Goal: Information Seeking & Learning: Learn about a topic

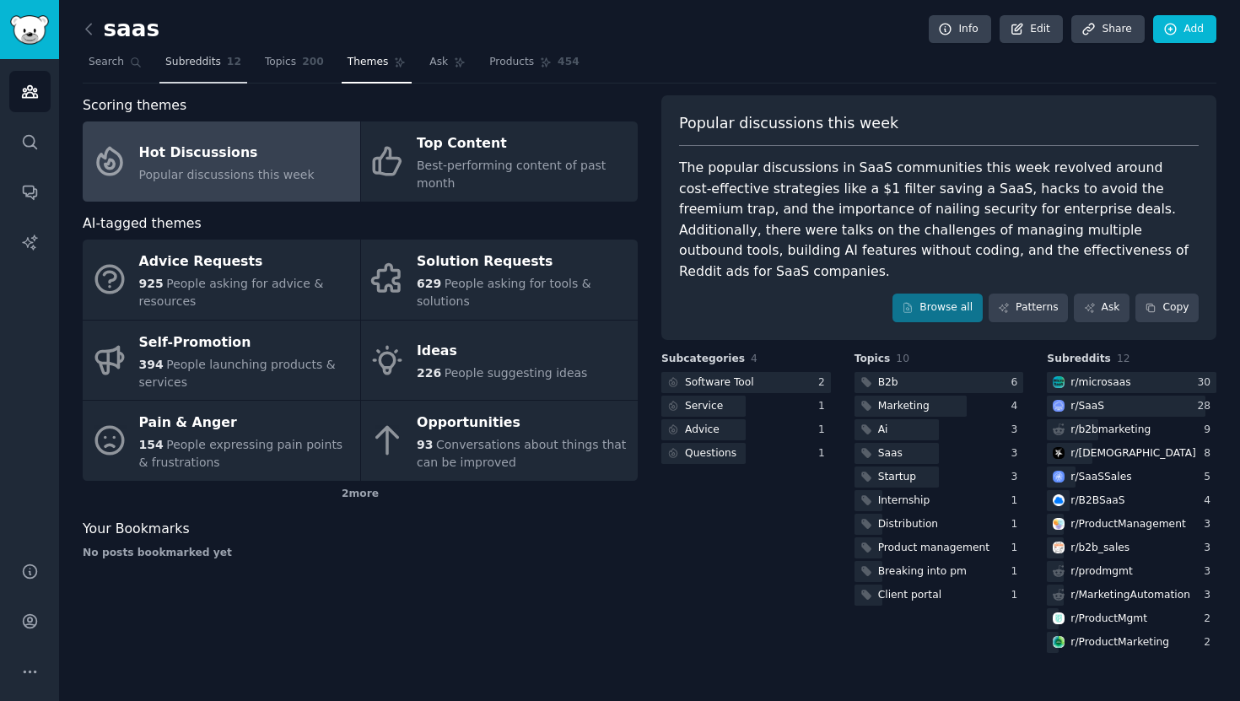
click at [179, 67] on span "Subreddits" at bounding box center [193, 62] width 56 height 15
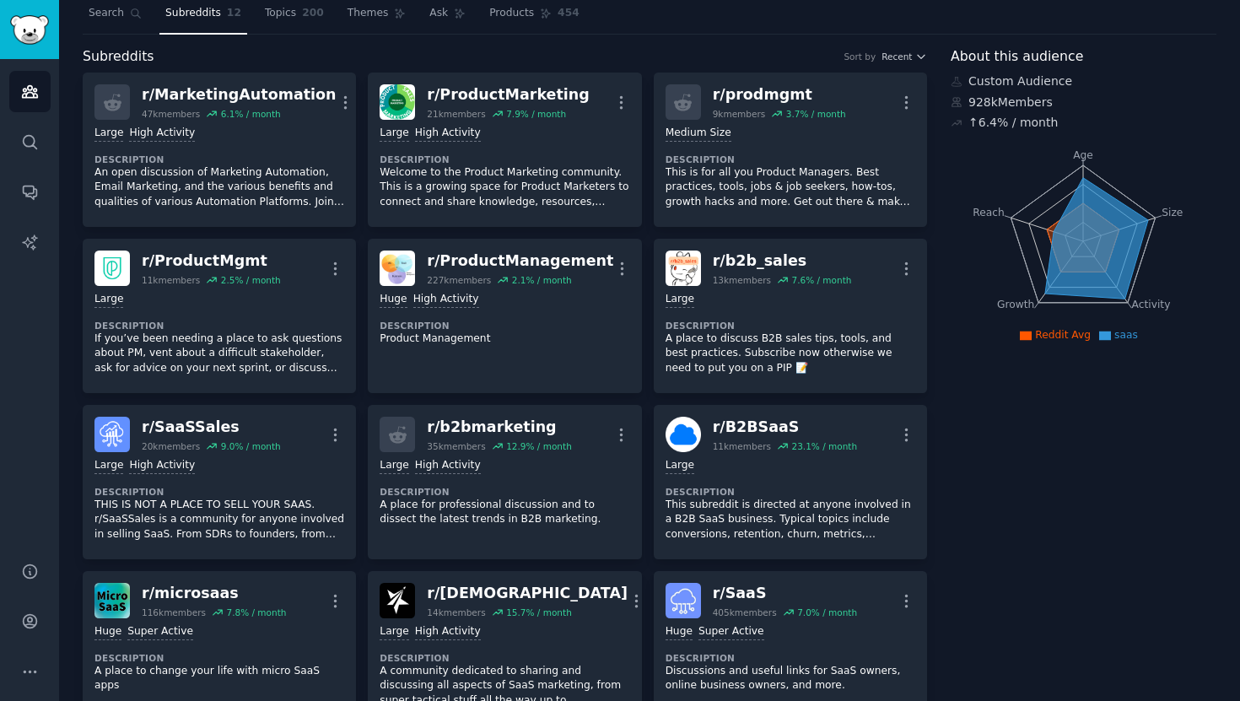
scroll to position [86, 0]
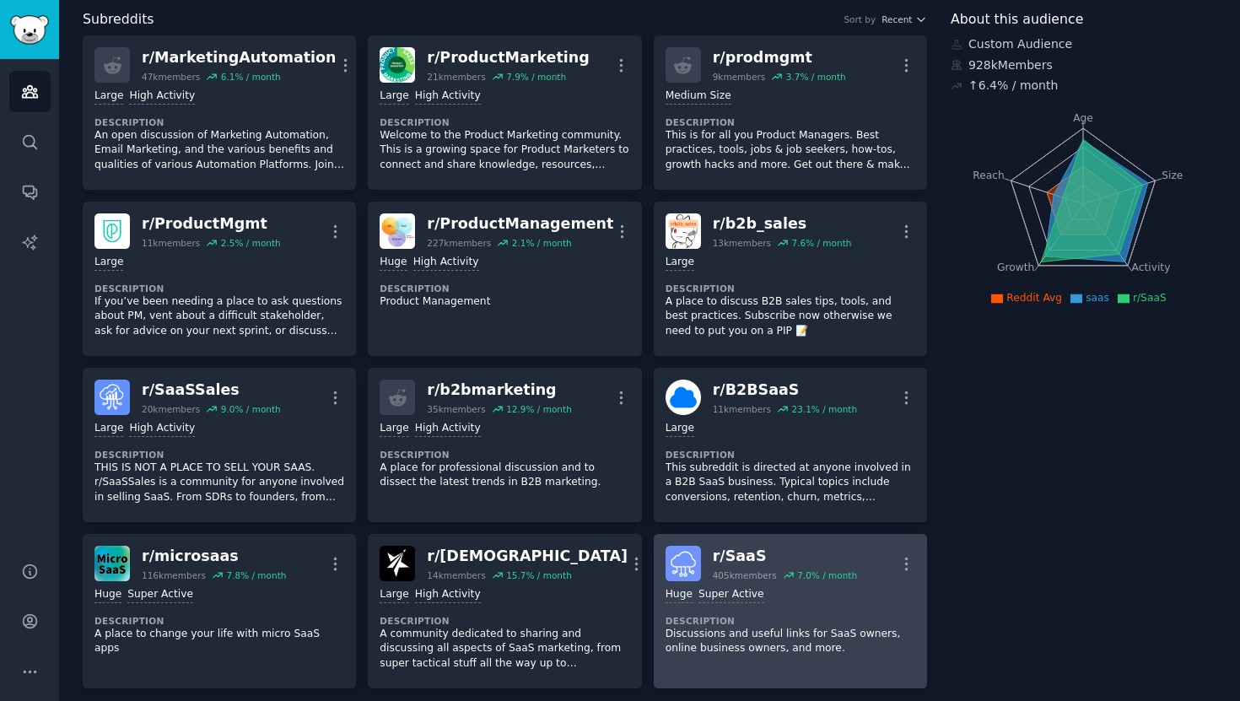
click at [805, 546] on div "r/ SaaS" at bounding box center [785, 556] width 144 height 21
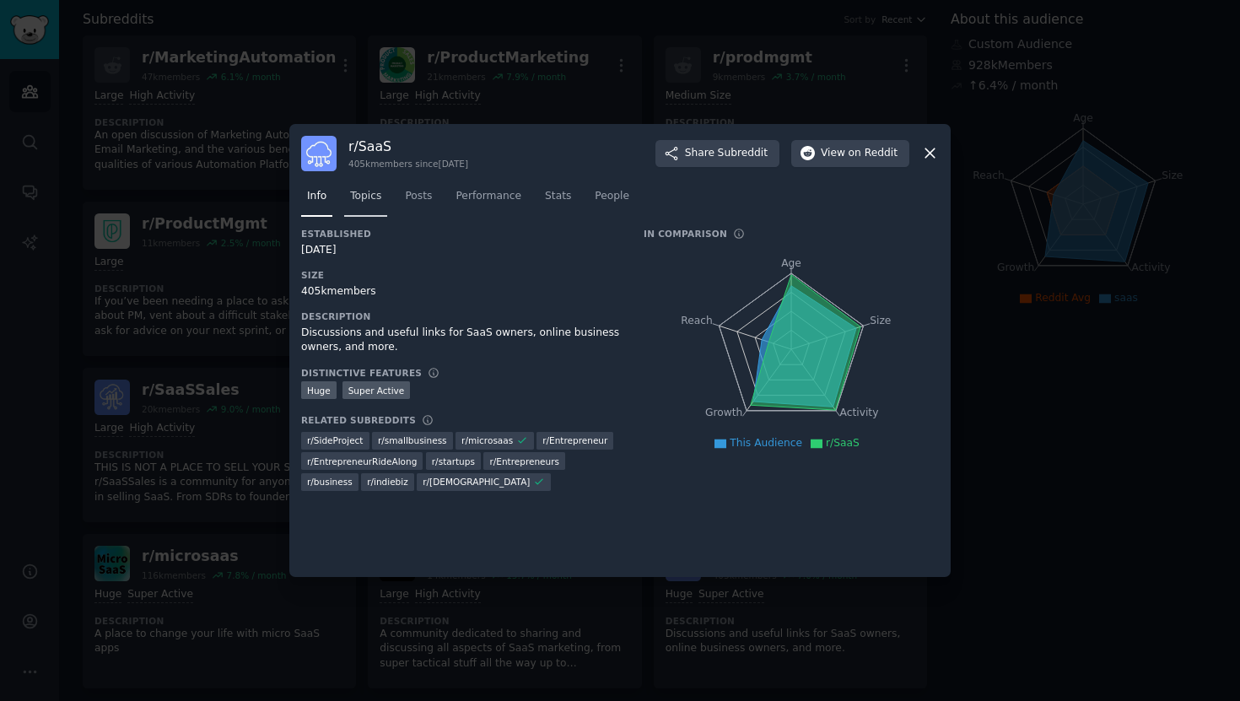
click at [358, 204] on link "Topics" at bounding box center [365, 200] width 43 height 35
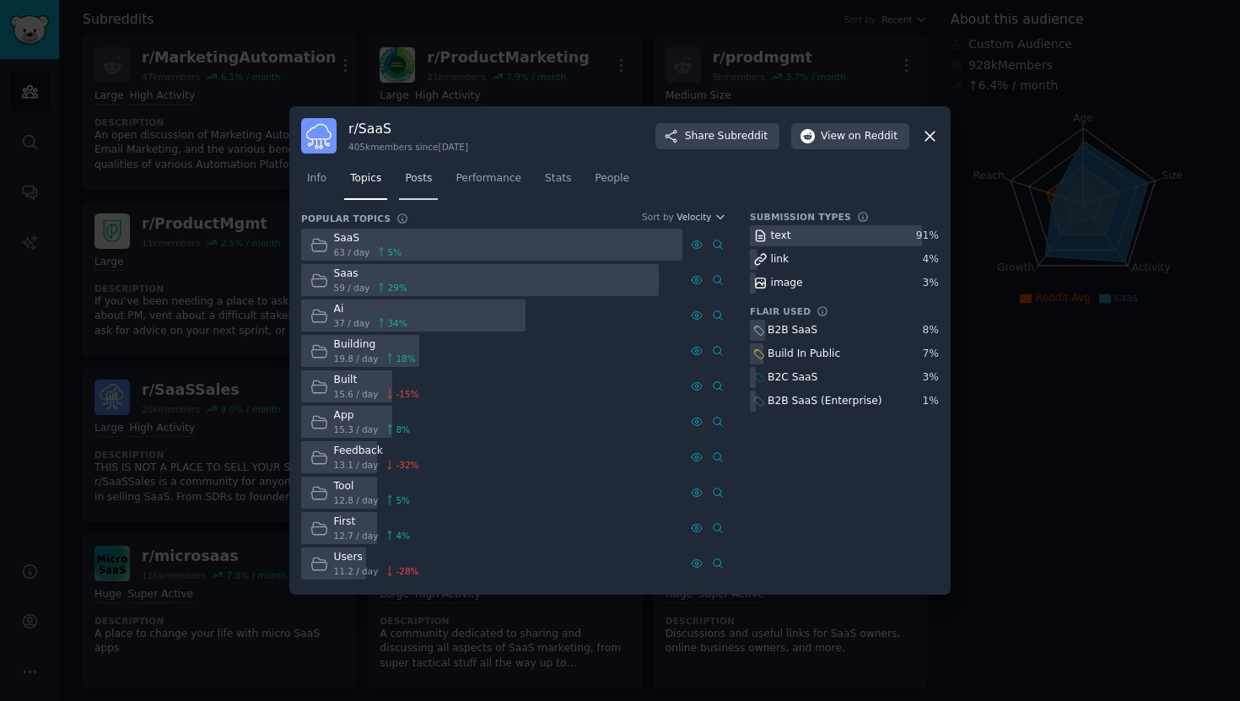
click at [426, 187] on link "Posts" at bounding box center [418, 182] width 39 height 35
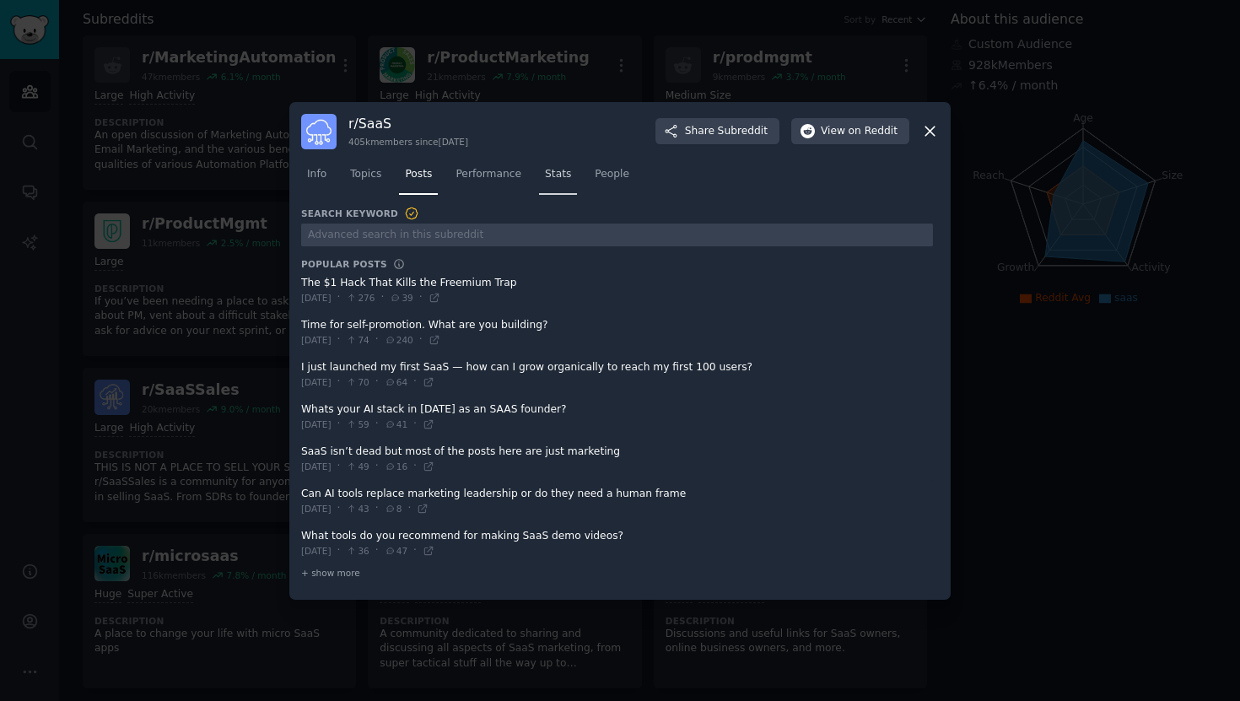
click at [562, 188] on link "Stats" at bounding box center [558, 178] width 38 height 35
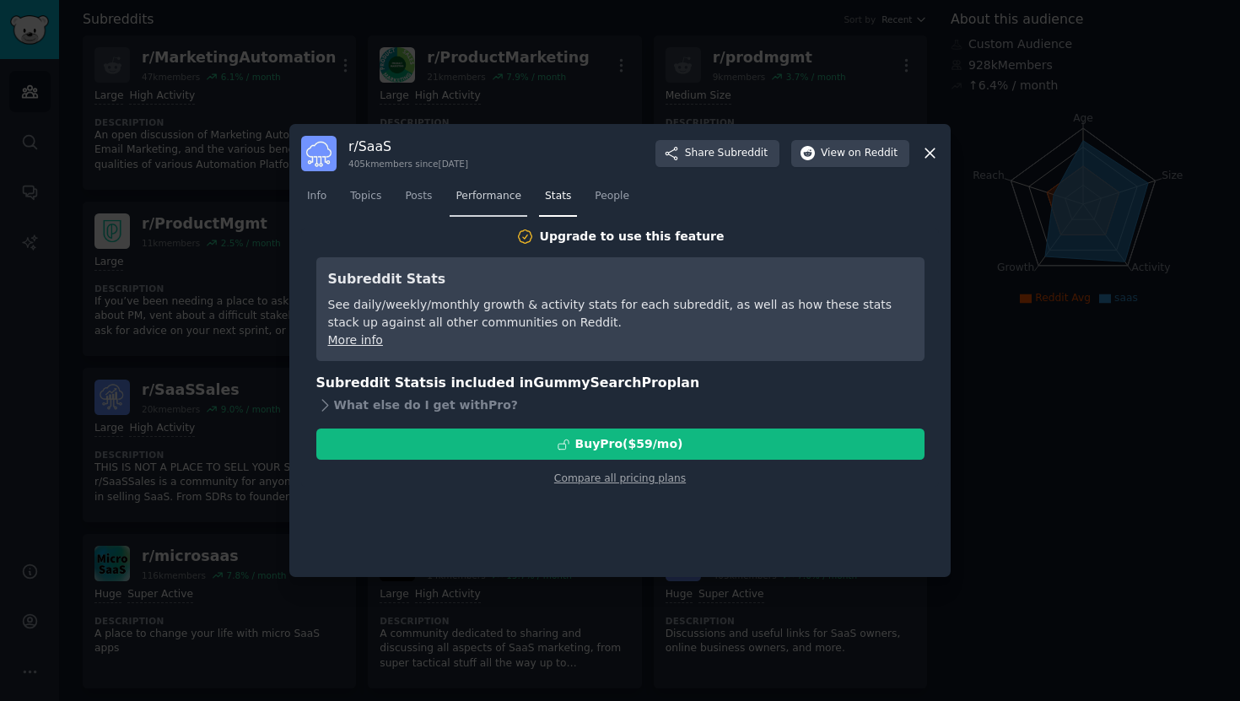
click at [498, 208] on link "Performance" at bounding box center [488, 200] width 78 height 35
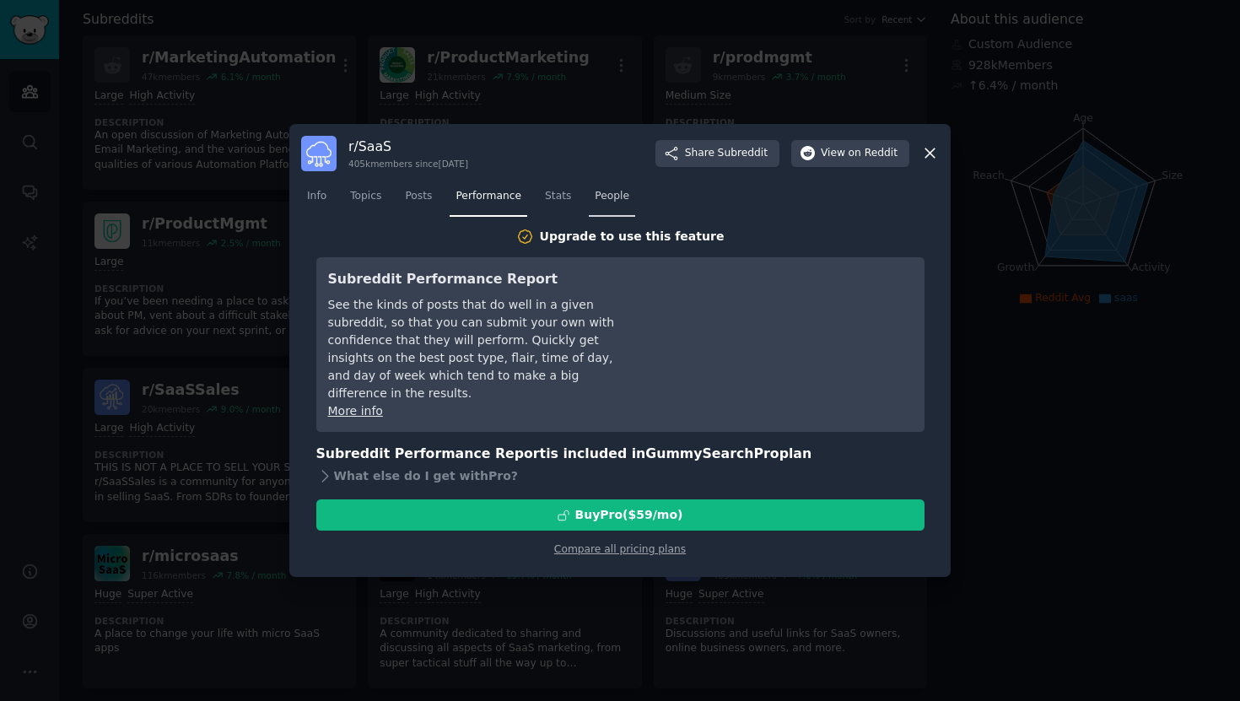
click at [602, 207] on link "People" at bounding box center [612, 200] width 46 height 35
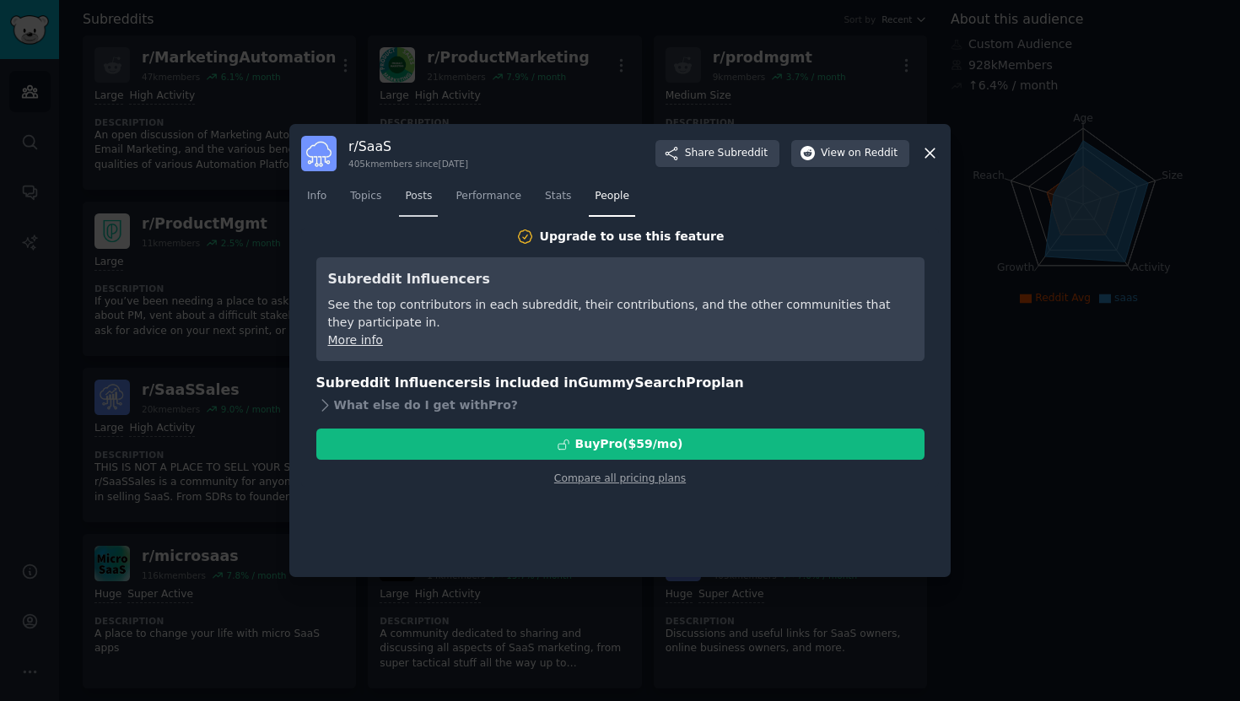
click at [424, 194] on span "Posts" at bounding box center [418, 196] width 27 height 15
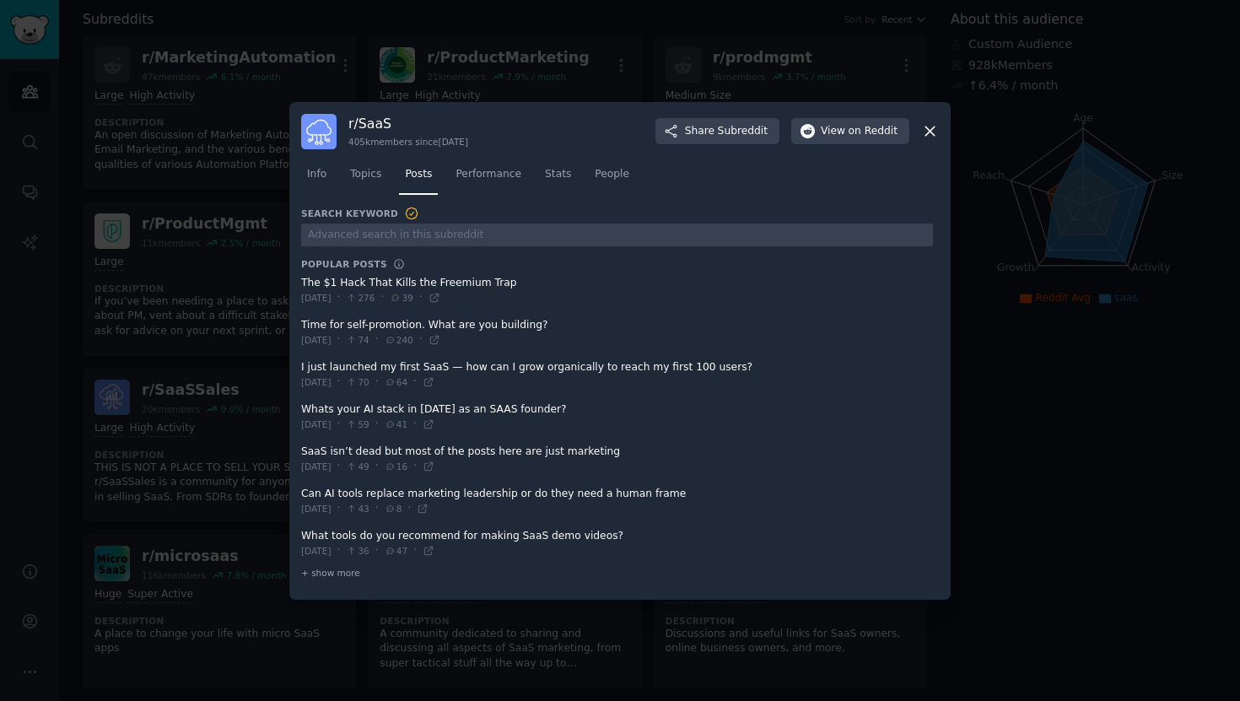
click at [934, 128] on icon at bounding box center [930, 131] width 18 height 18
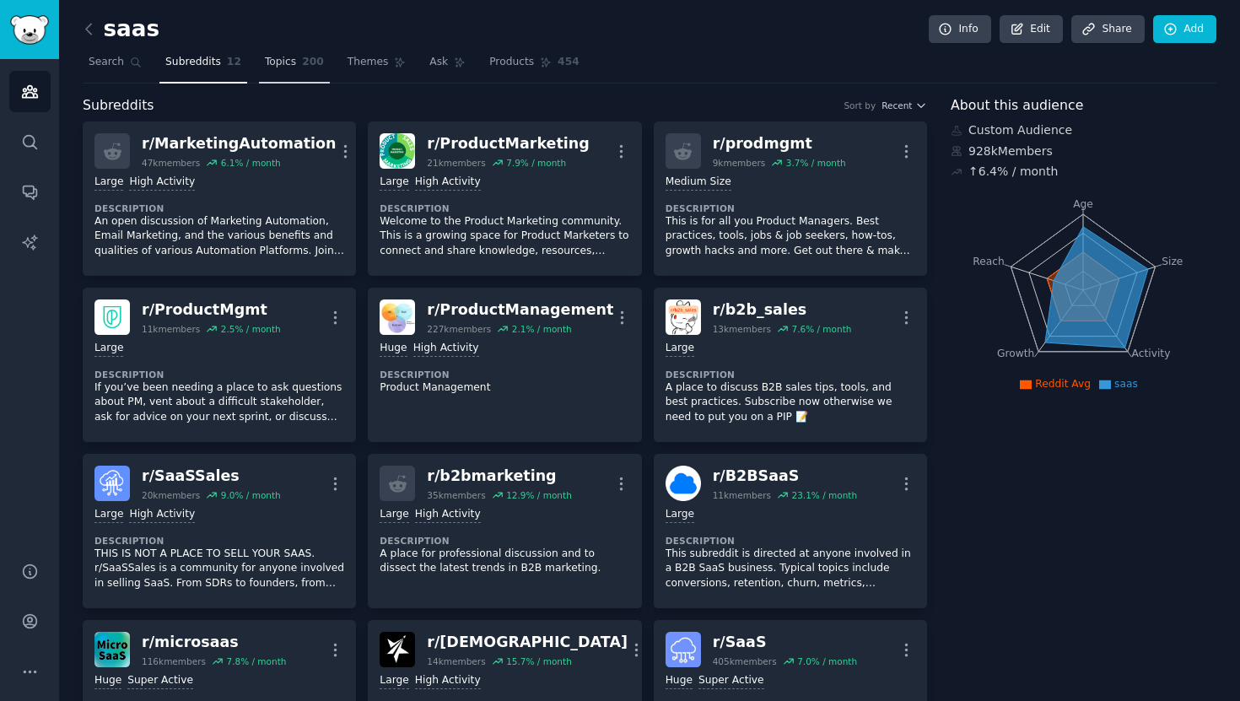
click at [295, 62] on link "Topics 200" at bounding box center [294, 66] width 71 height 35
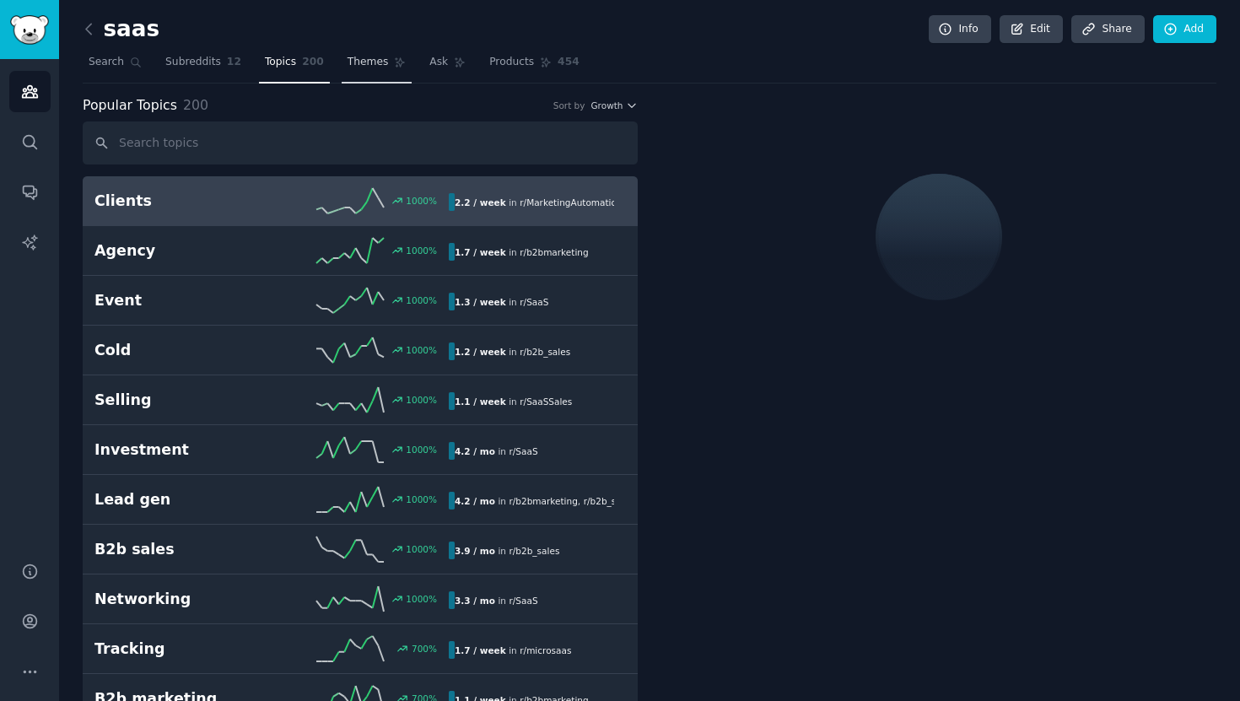
click at [385, 69] on link "Themes" at bounding box center [377, 66] width 71 height 35
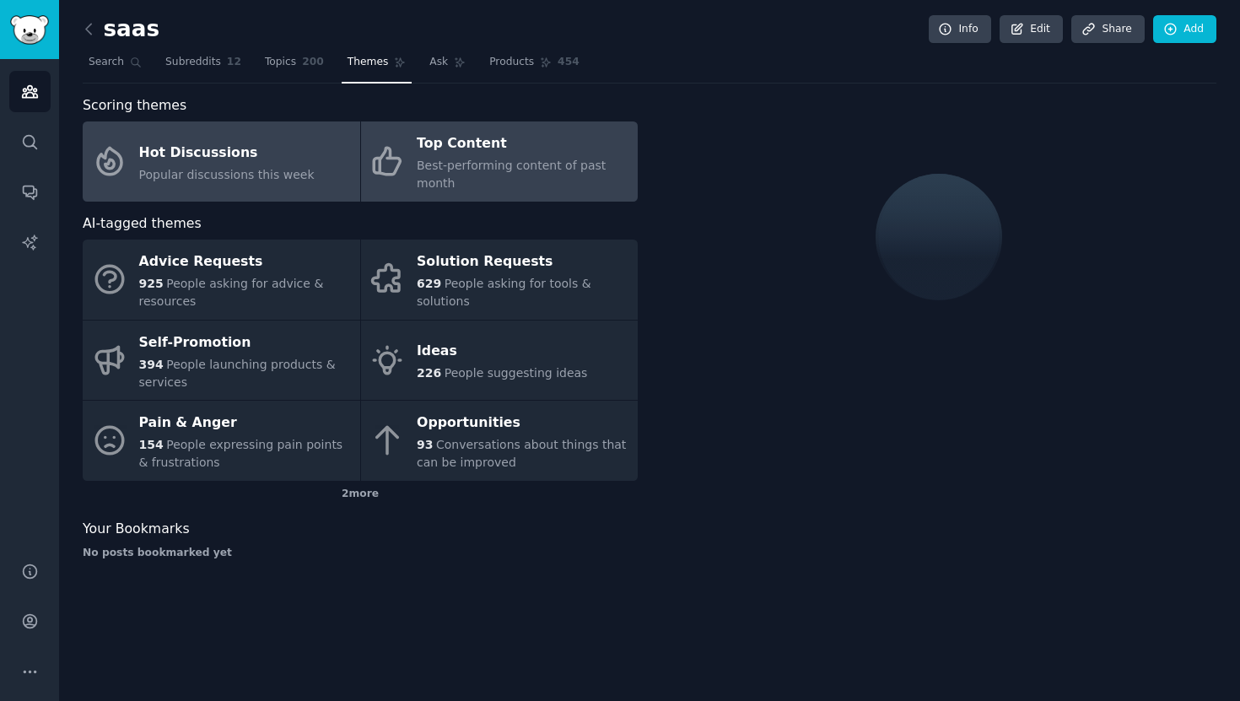
click at [464, 189] on div "Best-performing content of past month" at bounding box center [523, 174] width 213 height 35
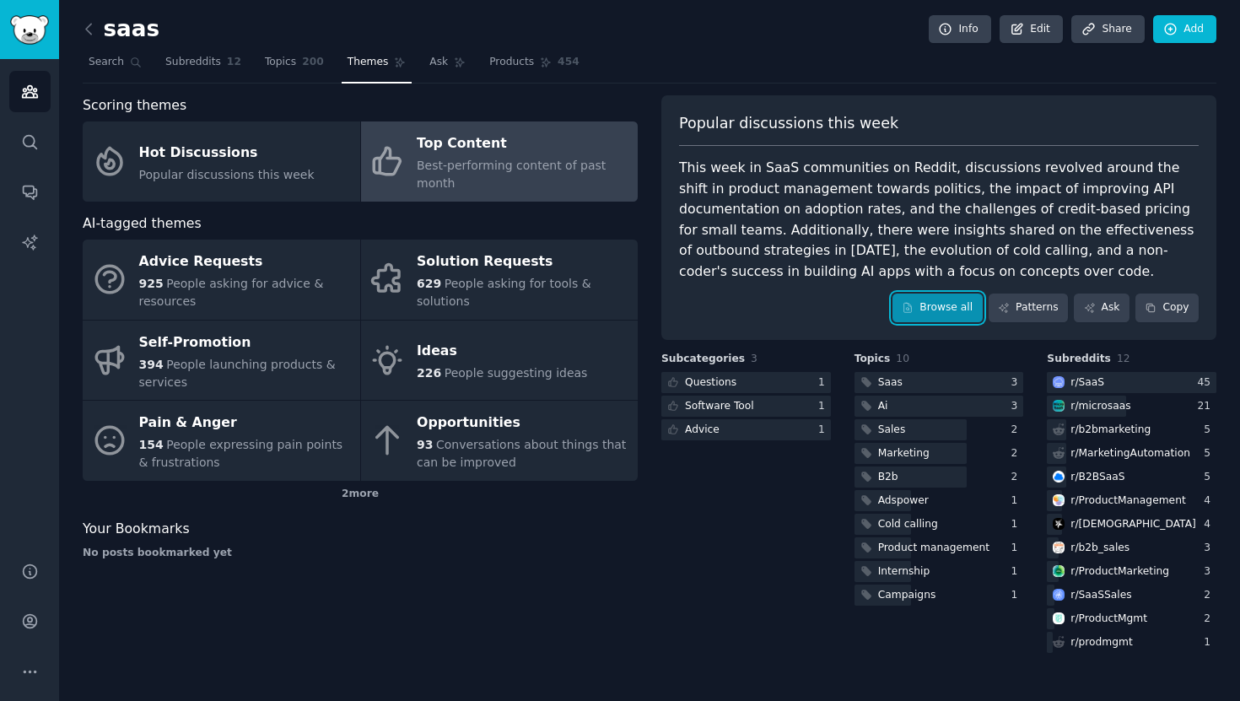
click at [947, 304] on link "Browse all" at bounding box center [937, 307] width 90 height 29
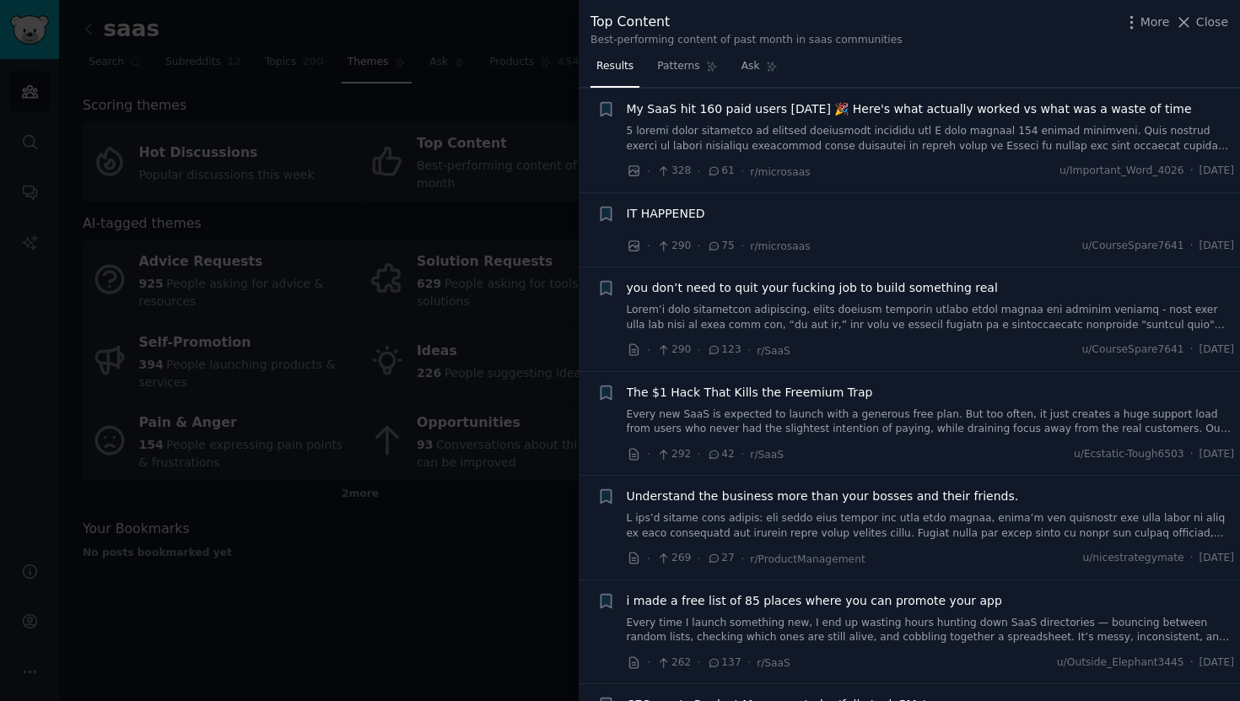
scroll to position [1451, 0]
click at [466, 536] on div at bounding box center [620, 350] width 1240 height 701
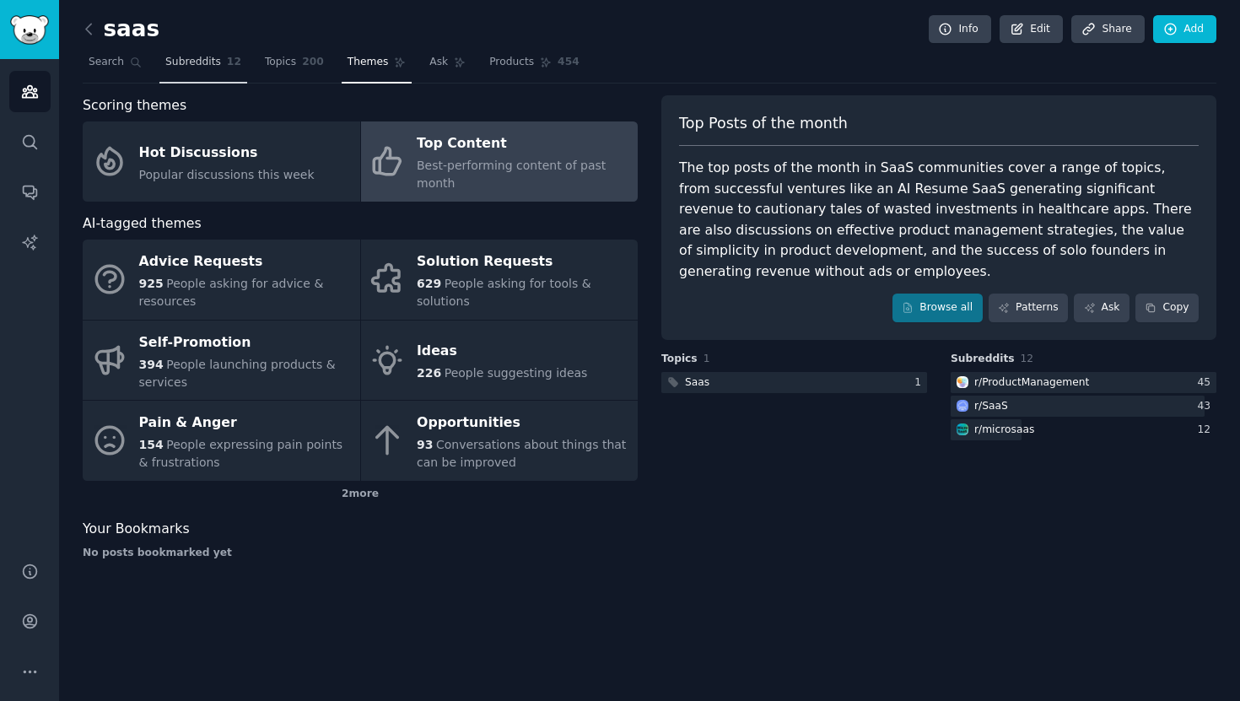
click at [210, 72] on link "Subreddits 12" at bounding box center [203, 66] width 88 height 35
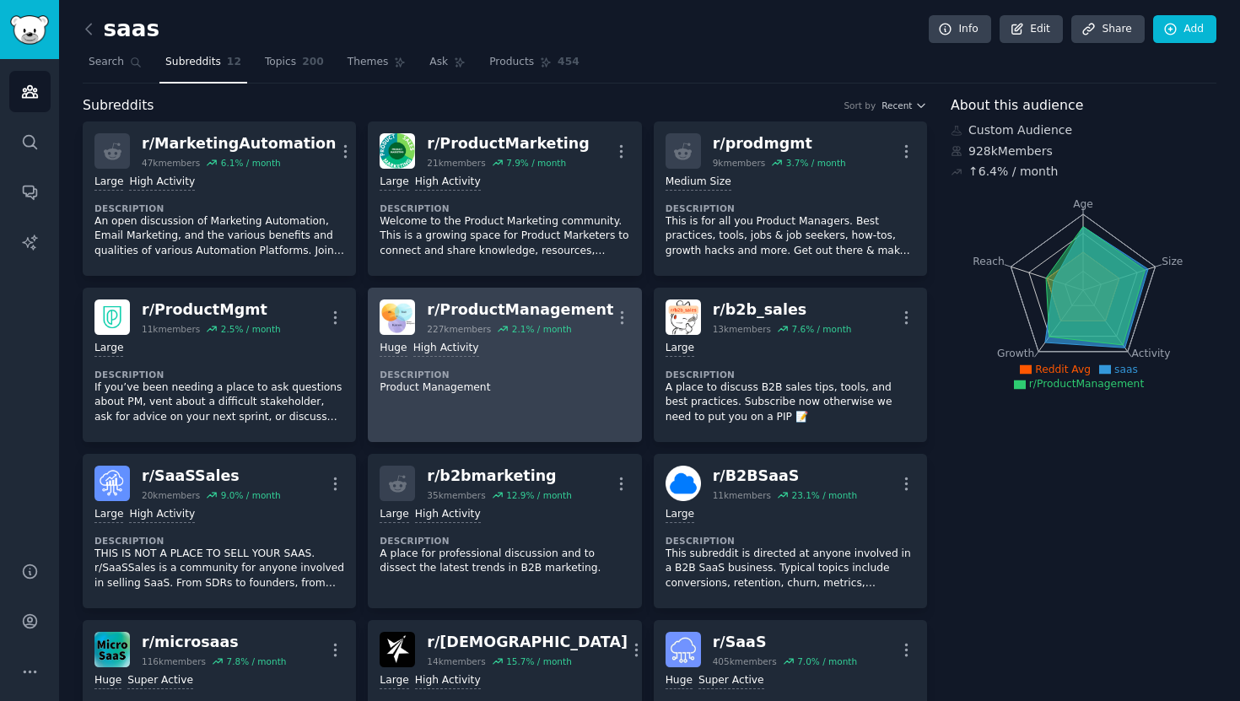
scroll to position [97, 0]
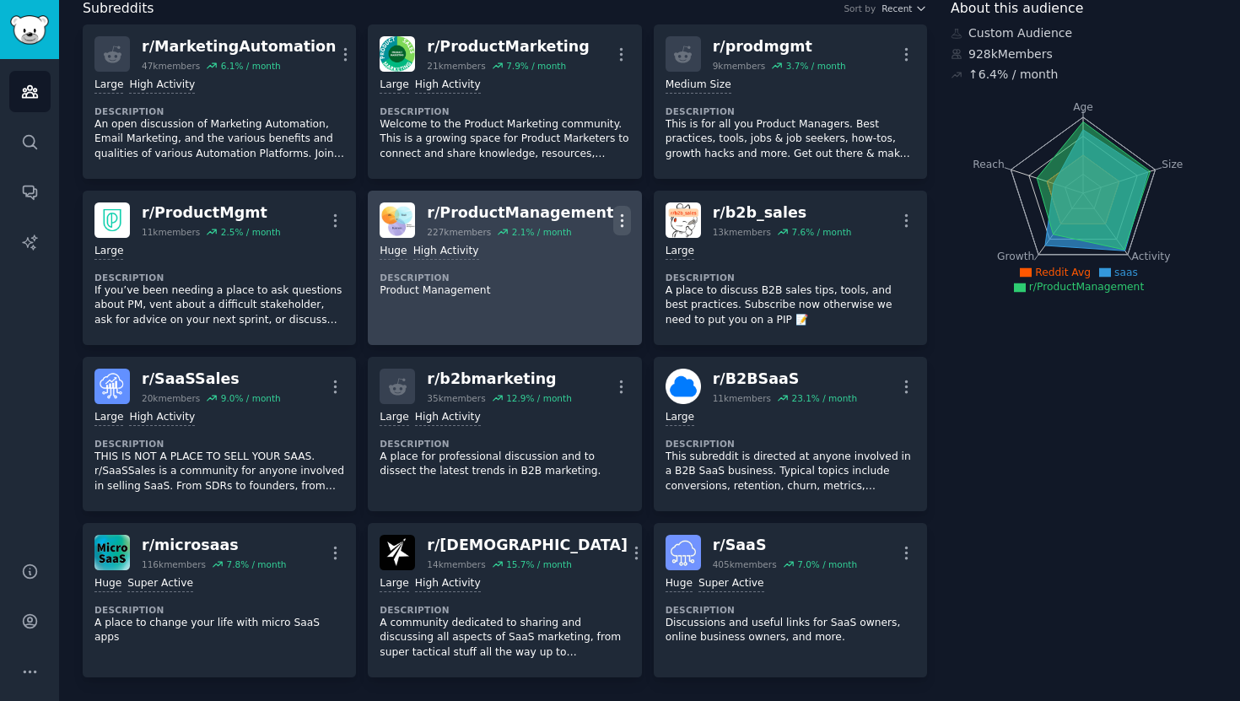
click at [616, 220] on icon "button" at bounding box center [622, 221] width 18 height 18
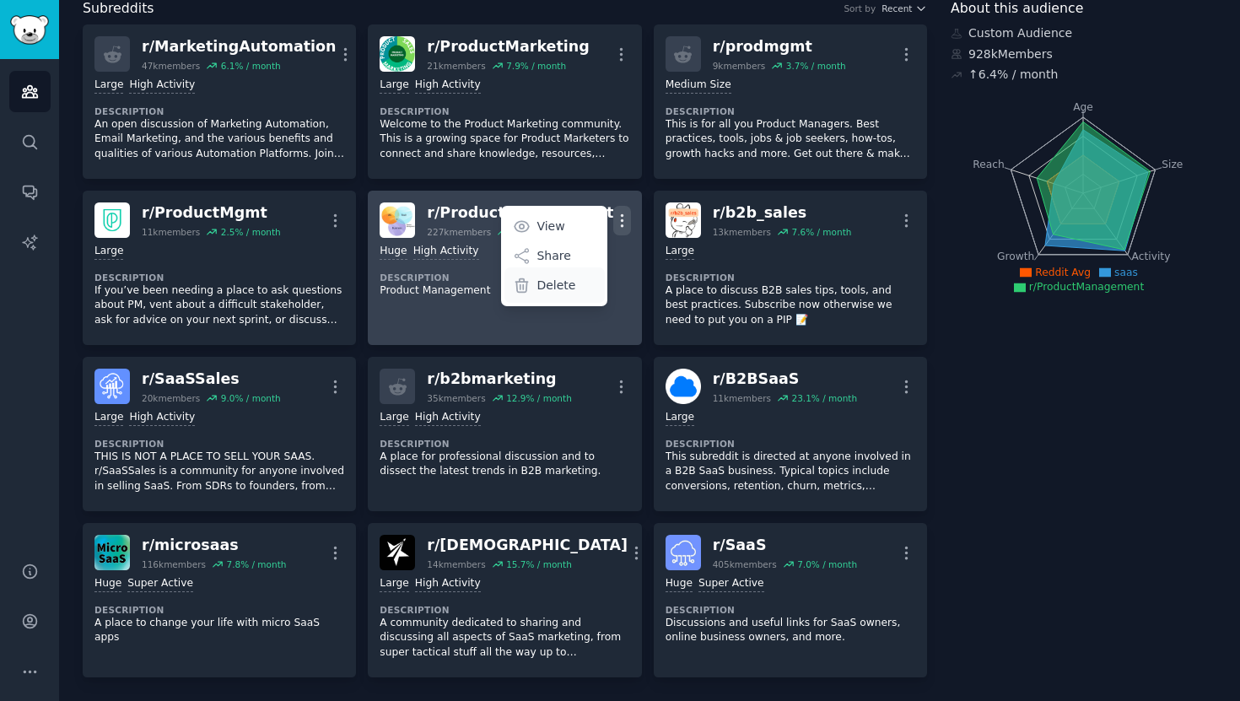
click at [562, 281] on p "Delete" at bounding box center [555, 286] width 39 height 18
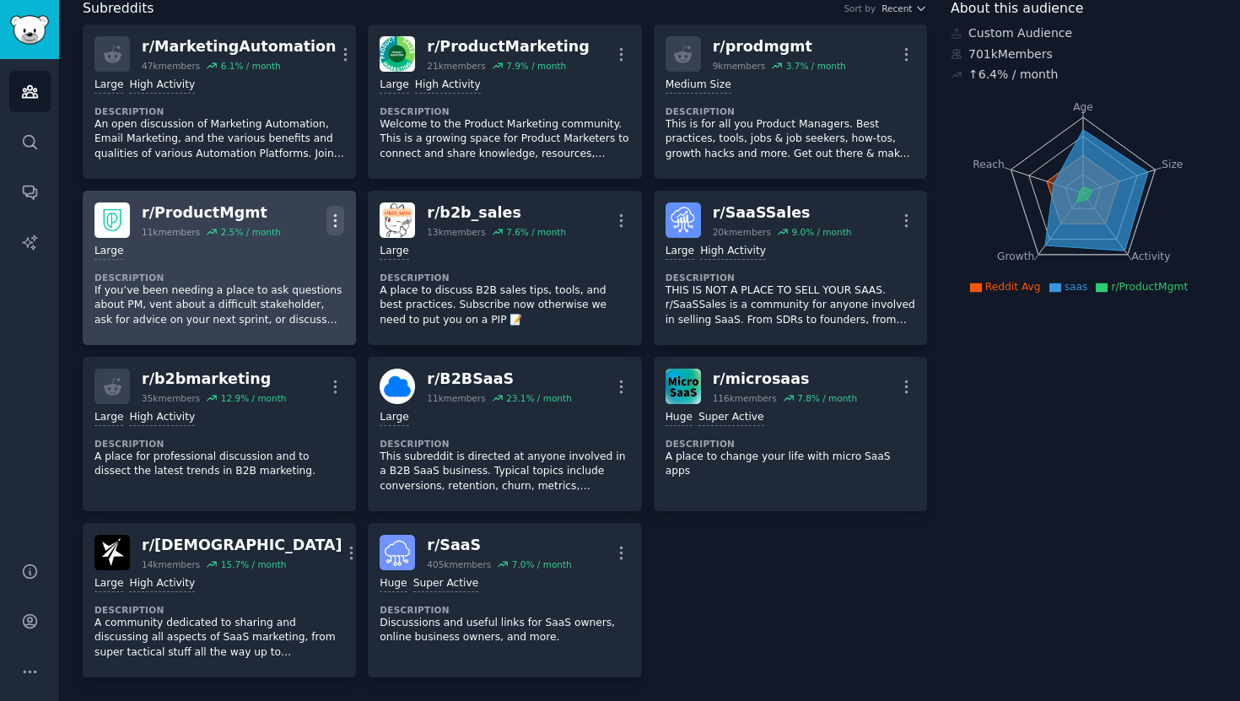
click at [336, 215] on icon "button" at bounding box center [335, 221] width 18 height 18
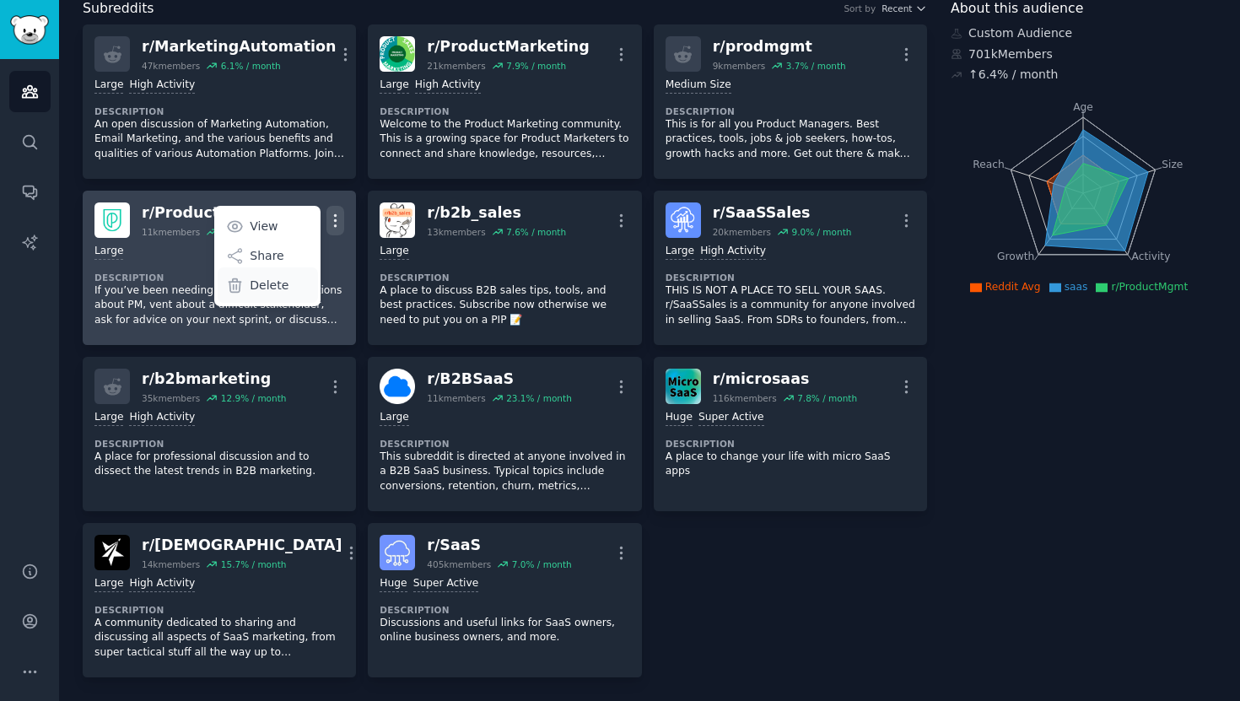
click at [277, 286] on p "Delete" at bounding box center [269, 286] width 39 height 18
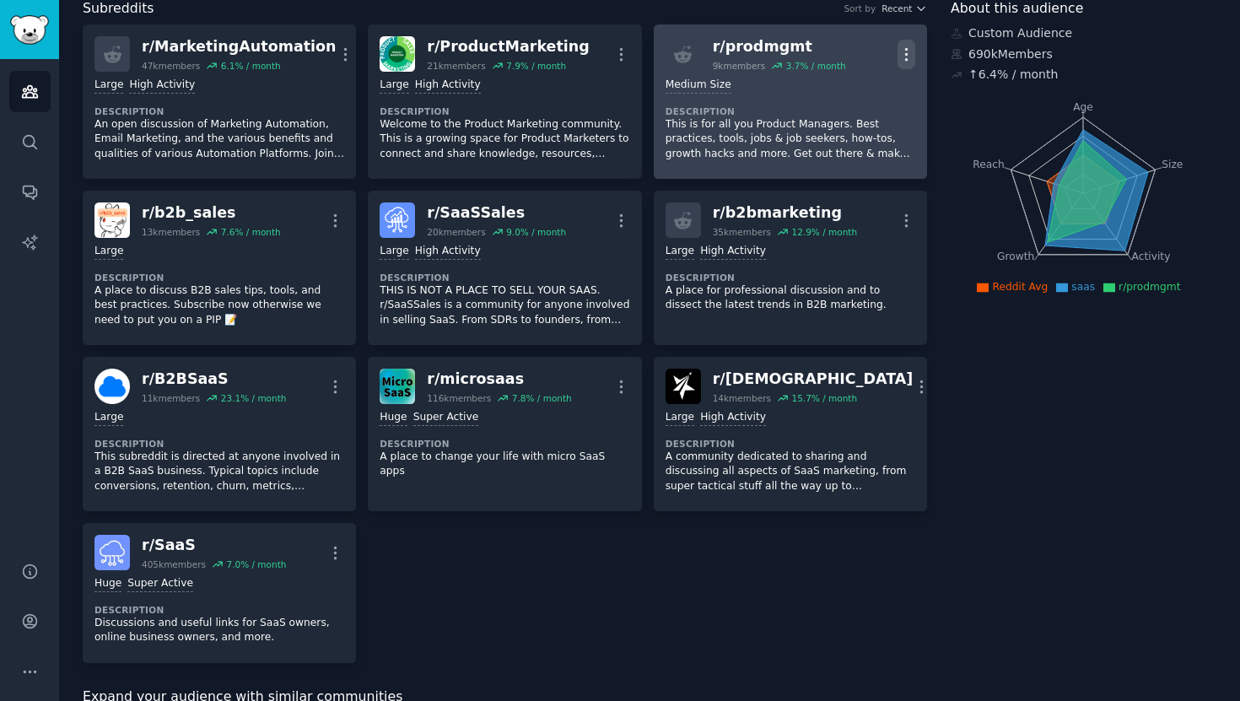
click at [901, 51] on icon "button" at bounding box center [906, 55] width 18 height 18
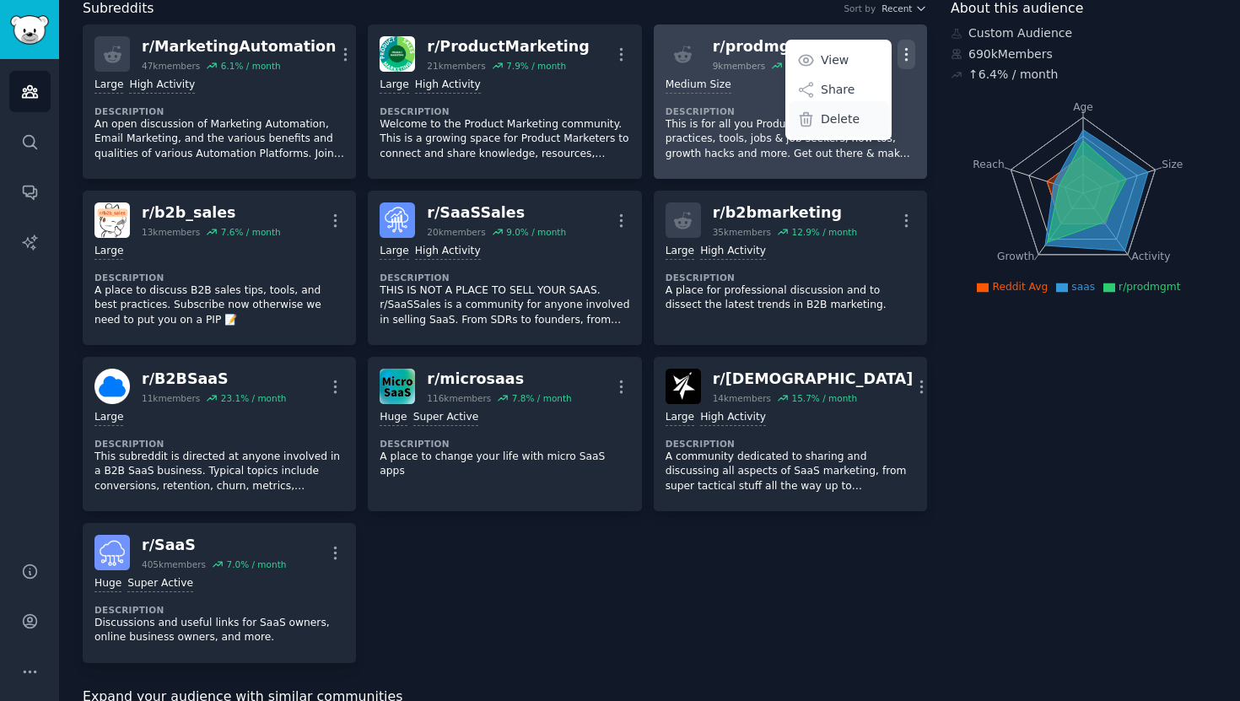
click at [837, 111] on p "Delete" at bounding box center [840, 119] width 39 height 18
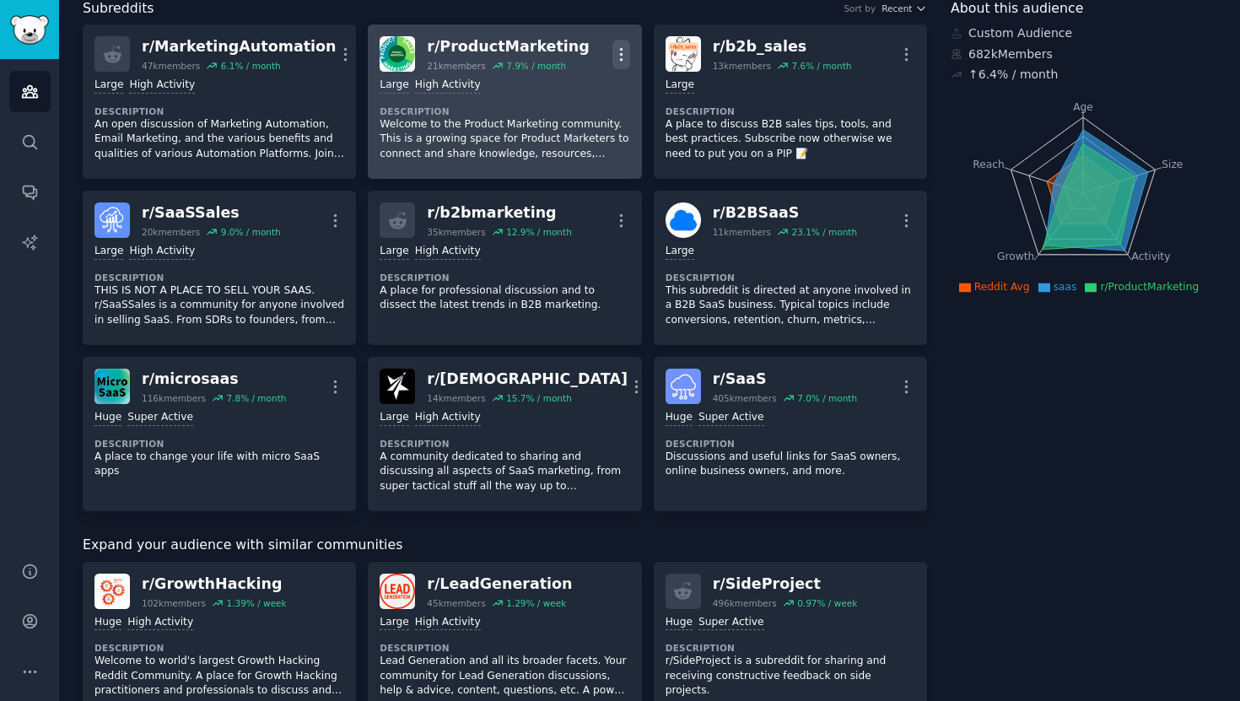
click at [618, 57] on icon "button" at bounding box center [621, 55] width 18 height 18
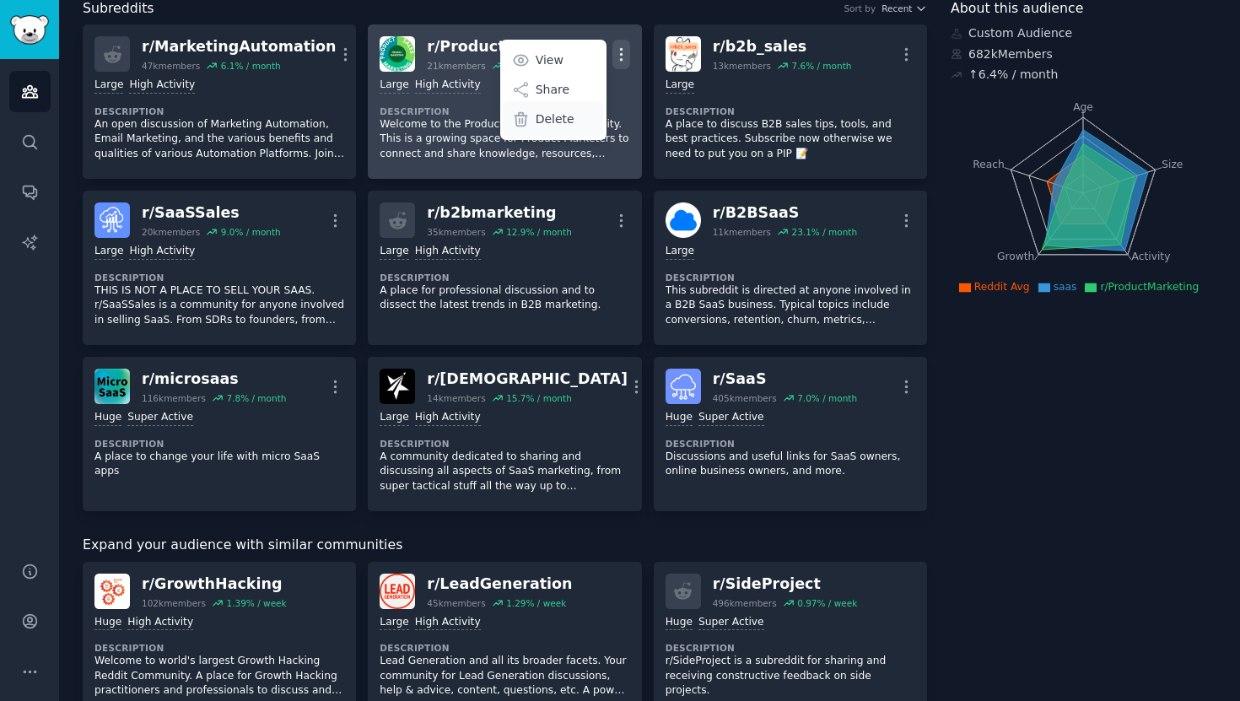
click at [564, 120] on p "Delete" at bounding box center [554, 119] width 39 height 18
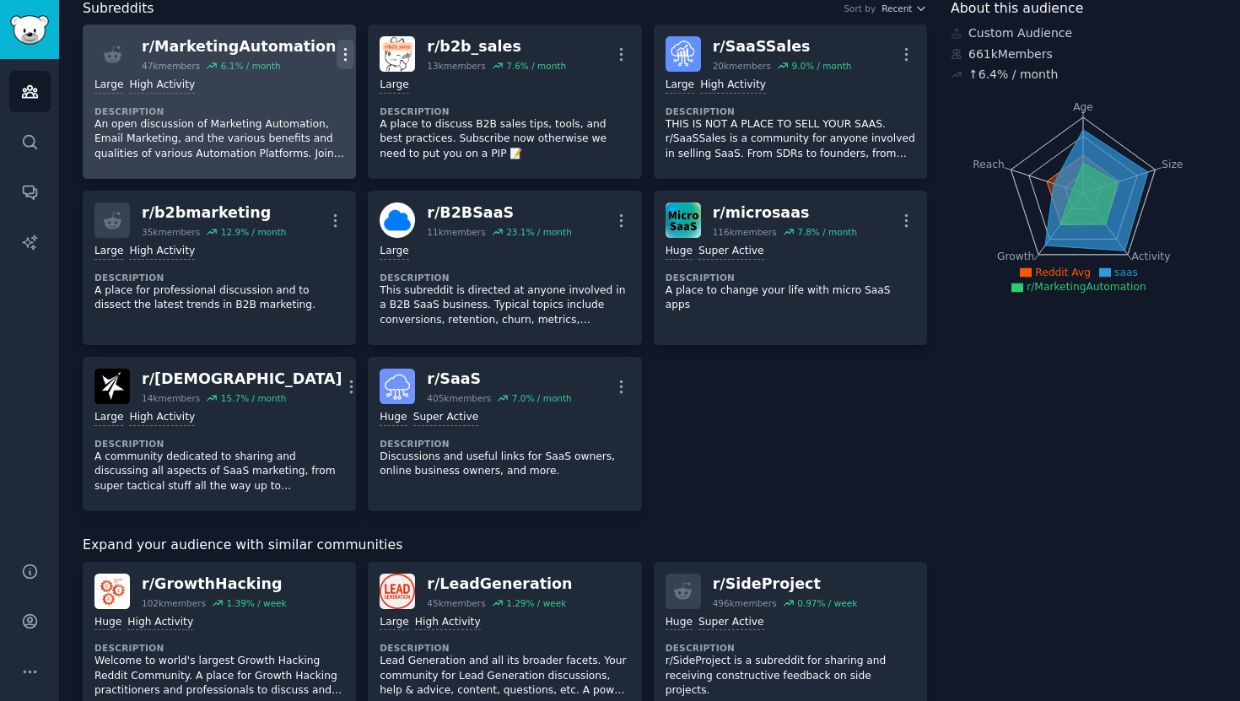
click at [336, 54] on icon "button" at bounding box center [345, 55] width 18 height 18
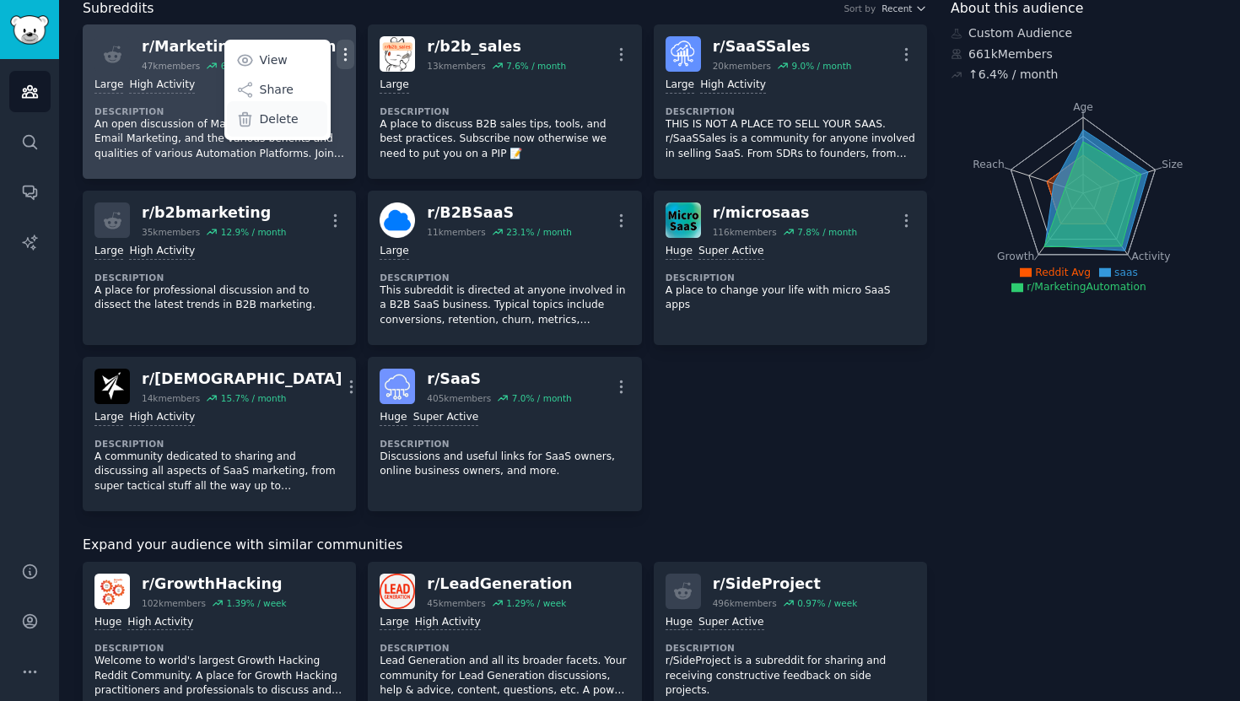
click at [279, 123] on p "Delete" at bounding box center [279, 119] width 39 height 18
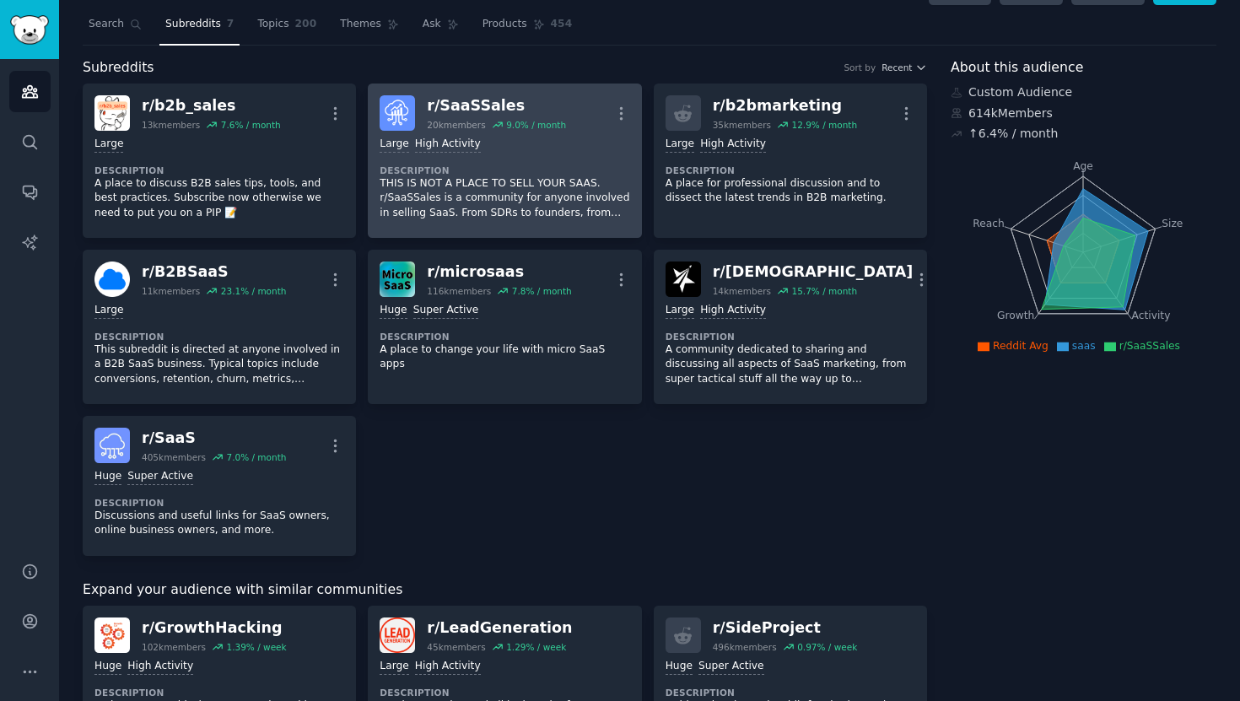
scroll to position [0, 0]
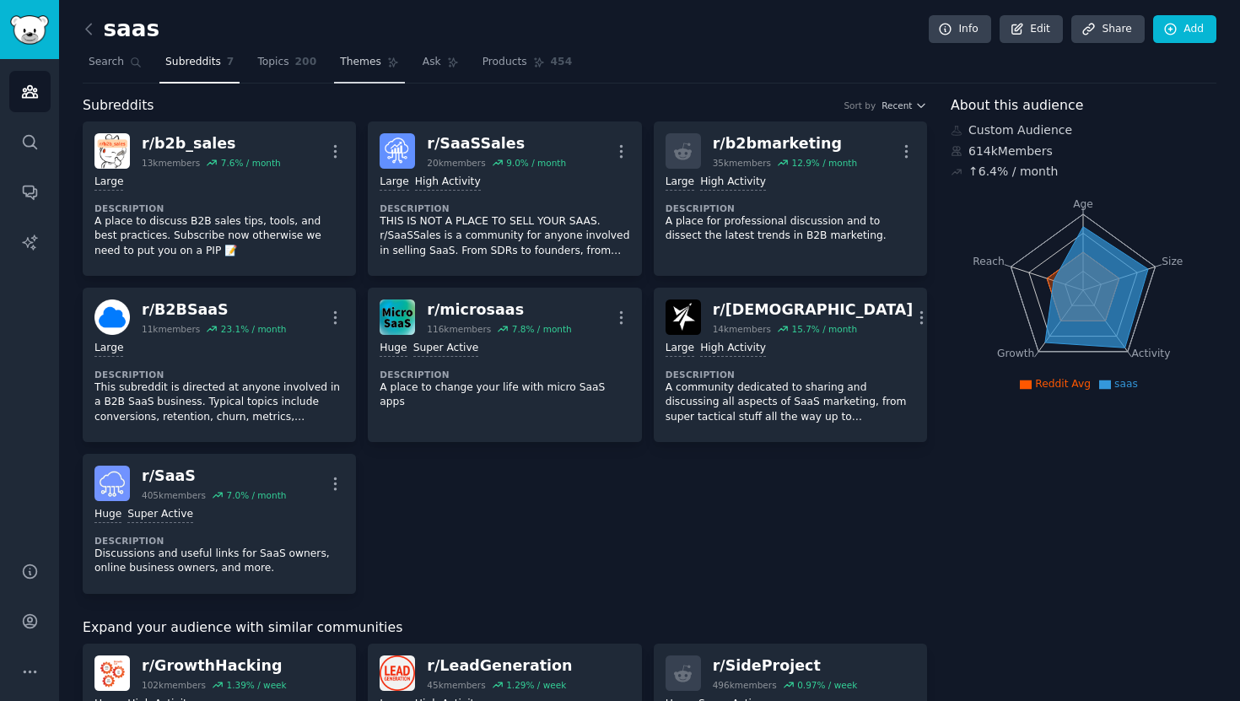
click at [358, 69] on link "Themes" at bounding box center [369, 66] width 71 height 35
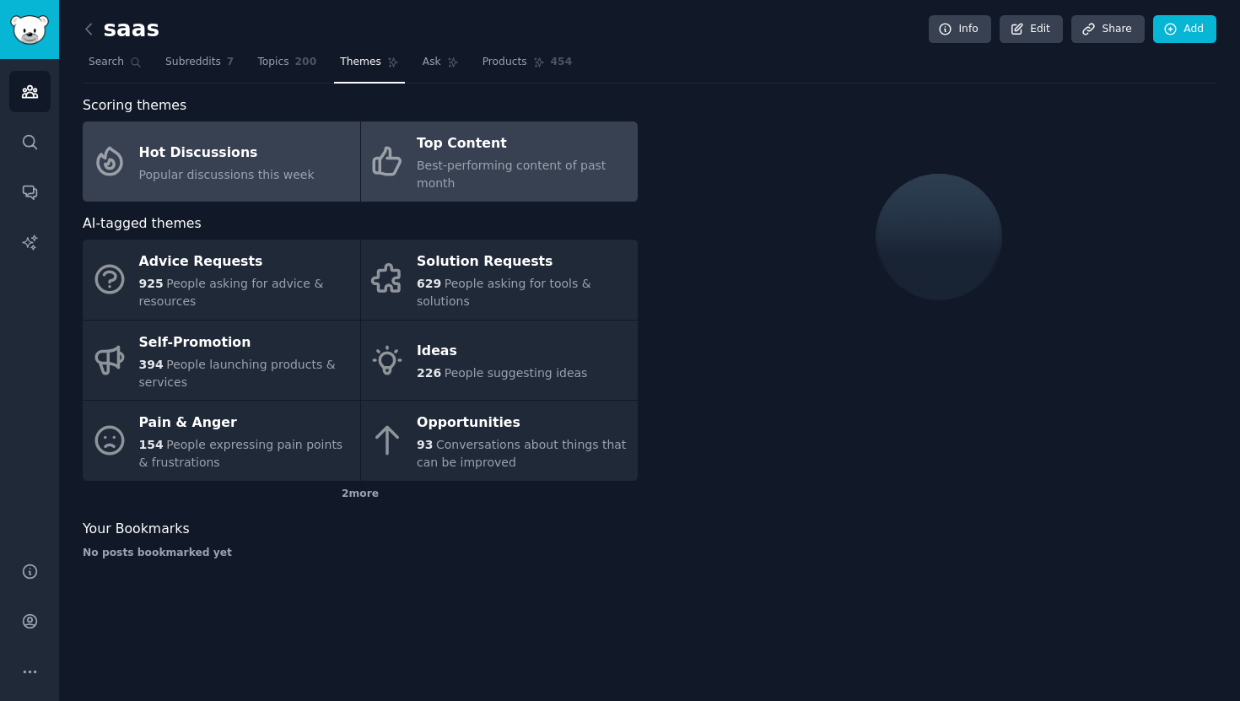
click at [455, 165] on span "Best-performing content of past month" at bounding box center [511, 174] width 189 height 31
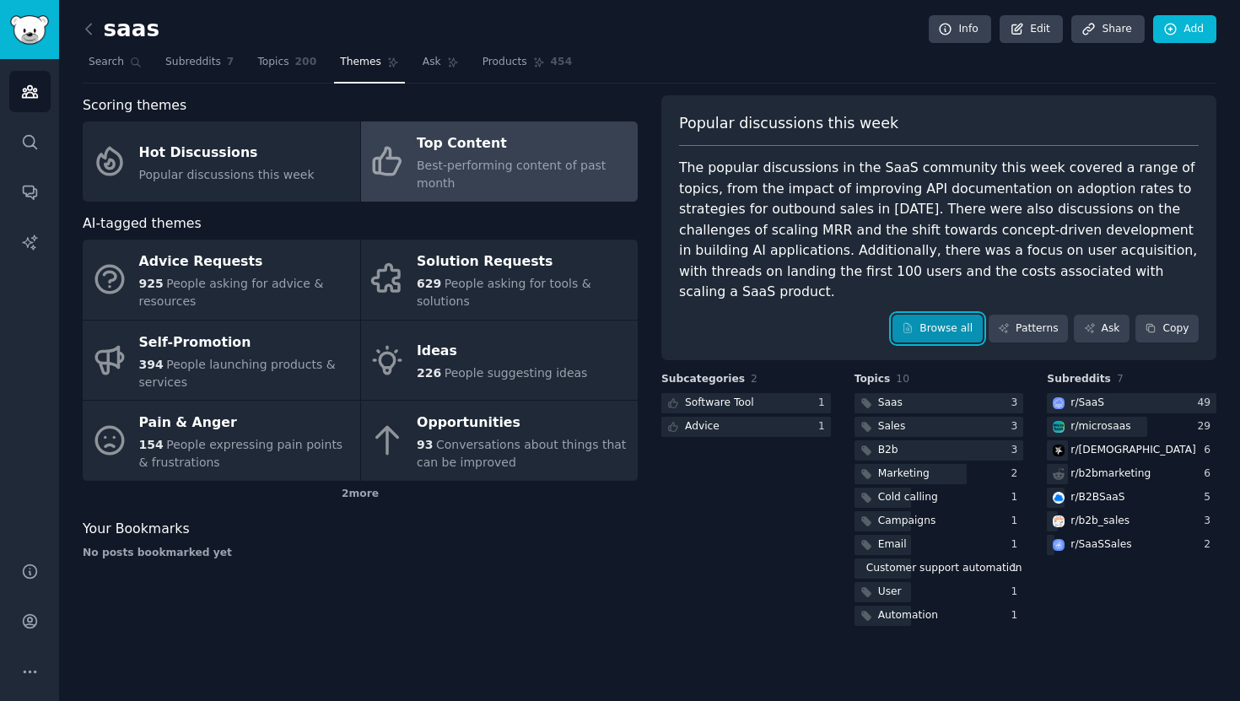
click at [930, 315] on link "Browse all" at bounding box center [937, 329] width 90 height 29
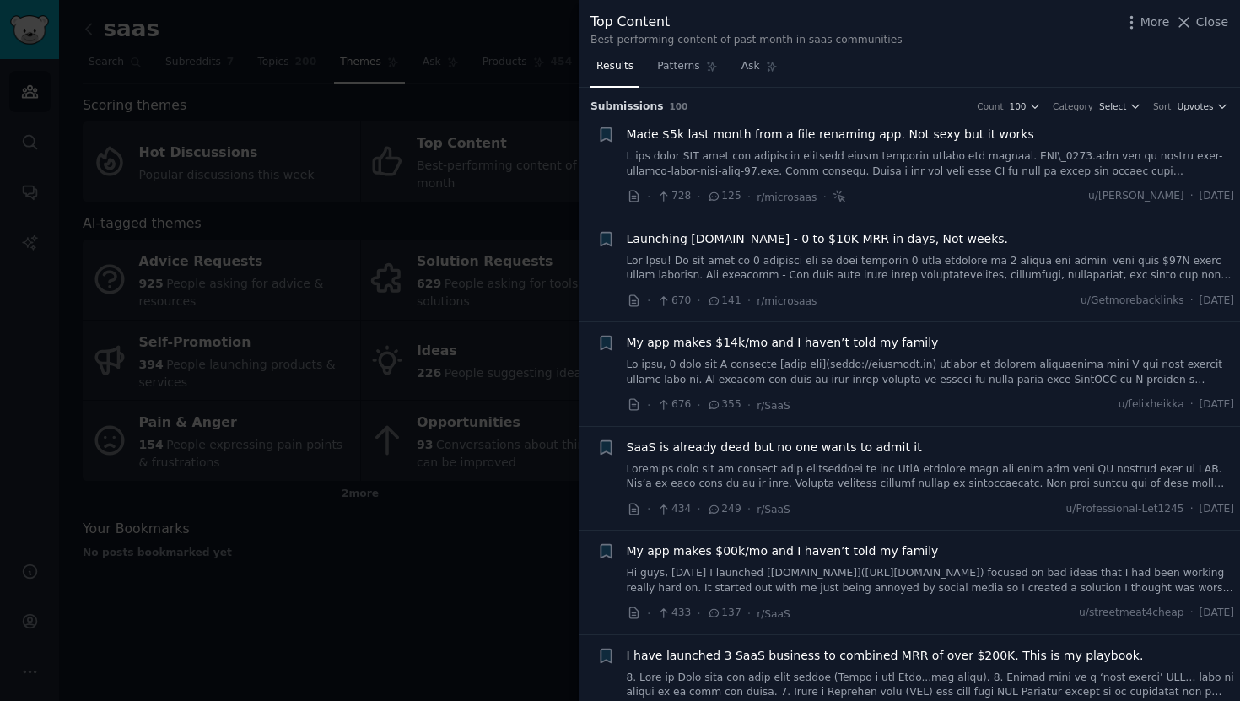
click at [847, 234] on span "Launching [DOMAIN_NAME] - 0 to $10K MRR in days, Not weeks." at bounding box center [818, 239] width 382 height 18
click at [853, 255] on link at bounding box center [931, 269] width 608 height 30
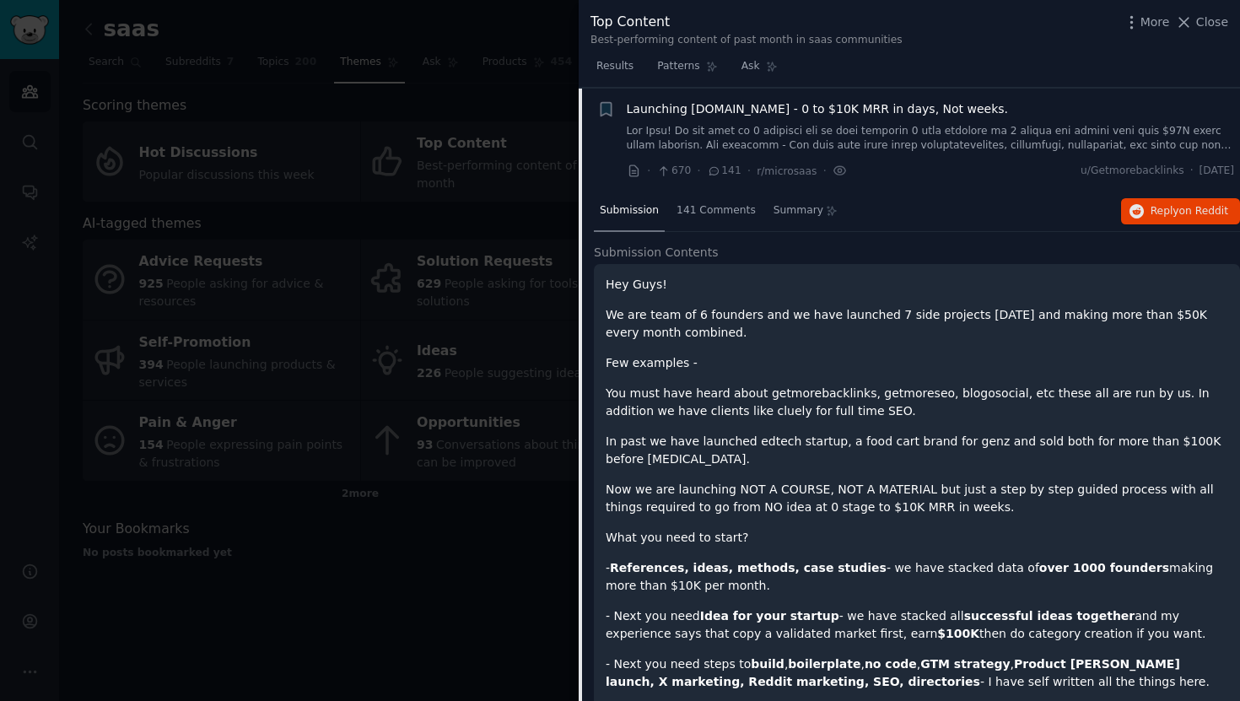
scroll to position [131, 0]
click at [1140, 209] on button "Reply on Reddit" at bounding box center [1180, 210] width 119 height 27
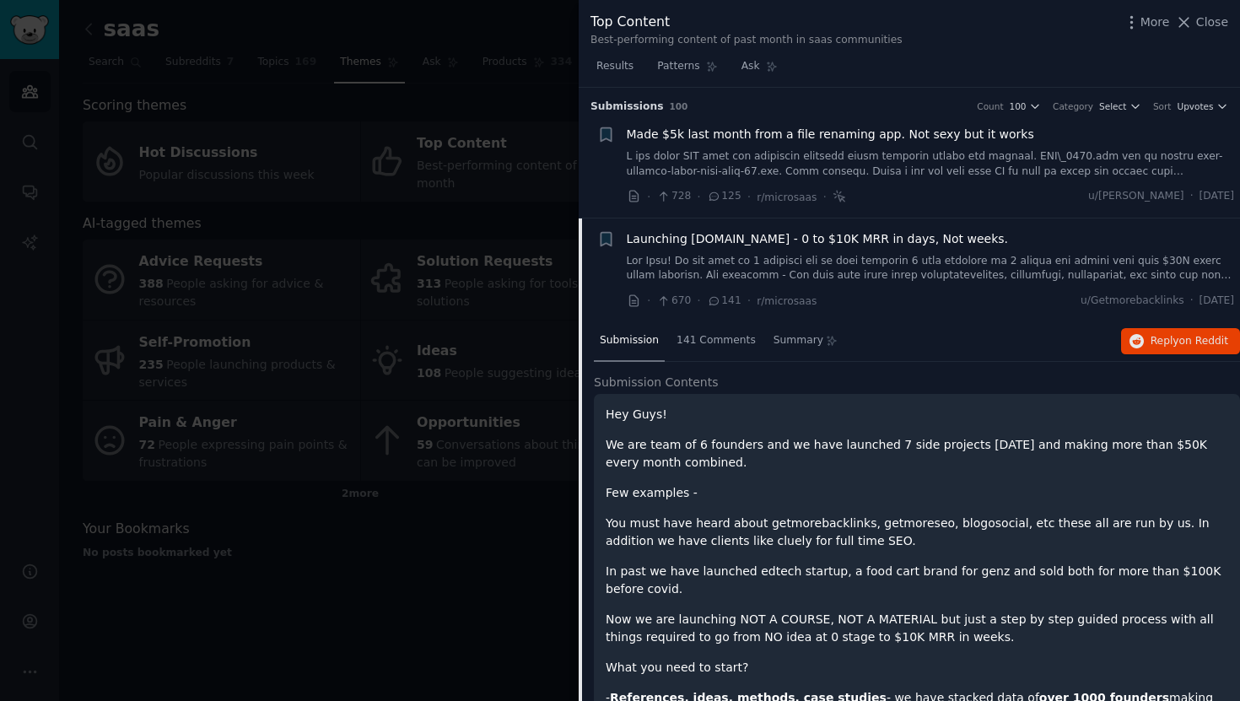
click at [667, 240] on span "Launching [DOMAIN_NAME] - 0 to $10K MRR in days, Not weeks." at bounding box center [818, 239] width 382 height 18
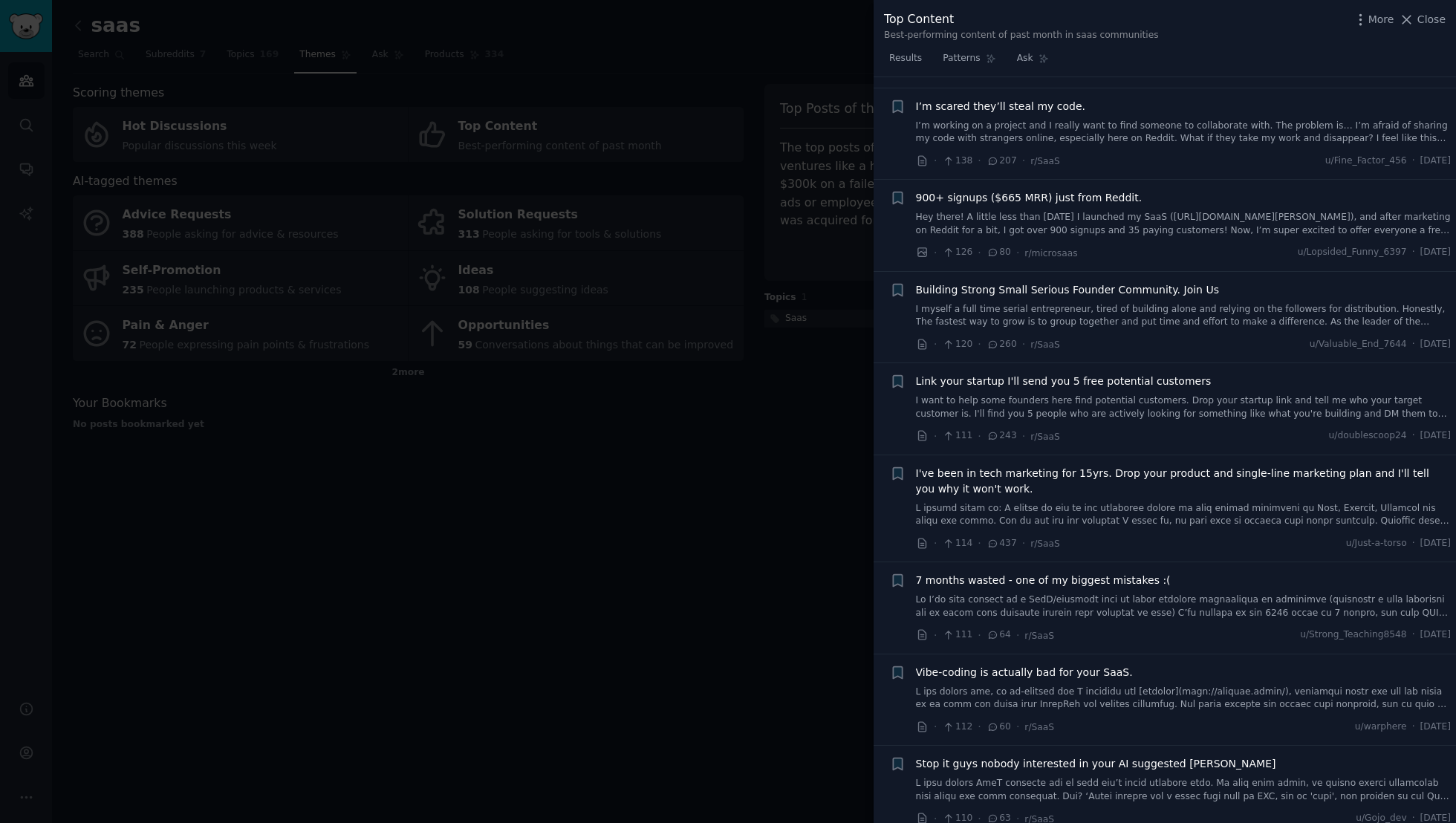
scroll to position [3755, 0]
